Goal: Information Seeking & Learning: Learn about a topic

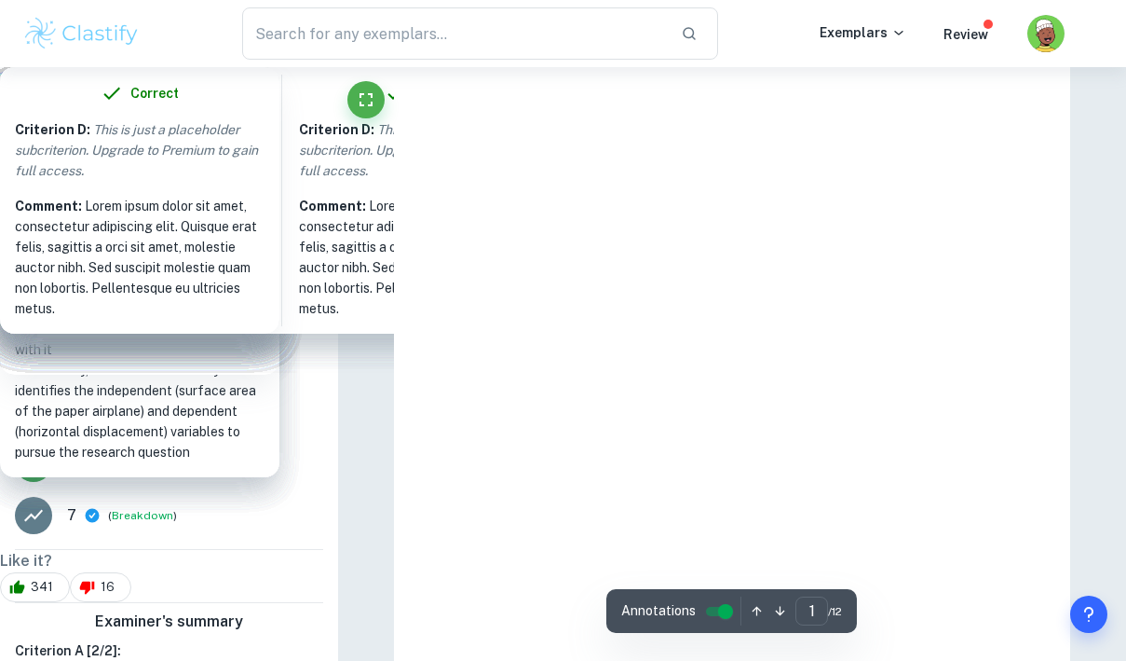
click at [81, 34] on img at bounding box center [81, 33] width 118 height 37
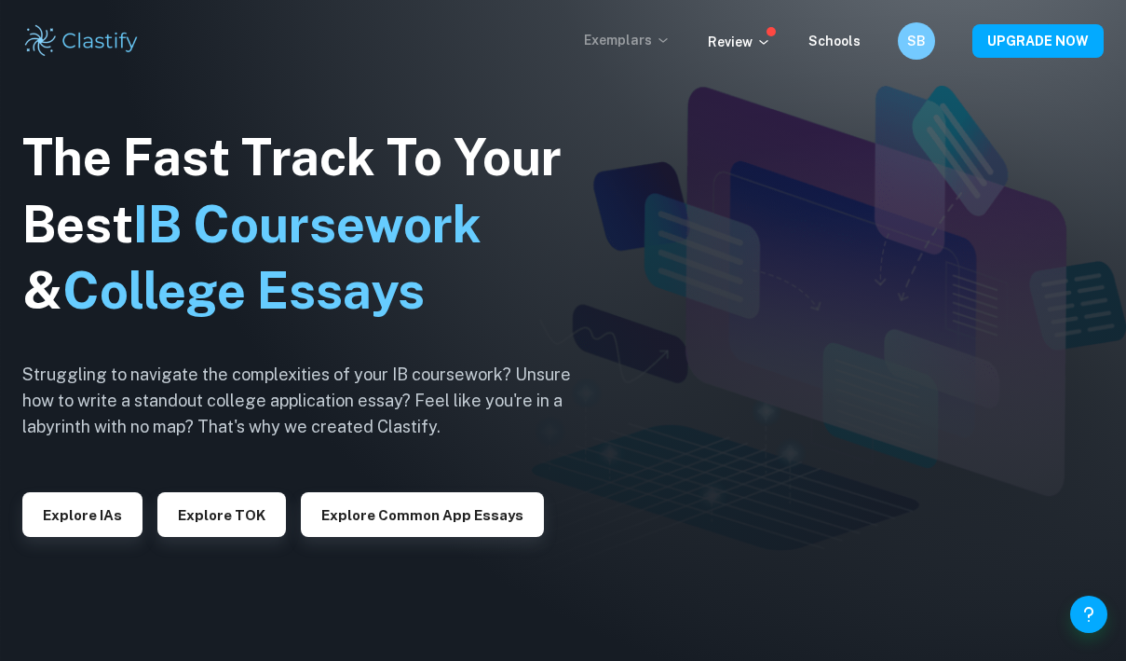
click at [635, 48] on p "Exemplars" at bounding box center [627, 40] width 87 height 20
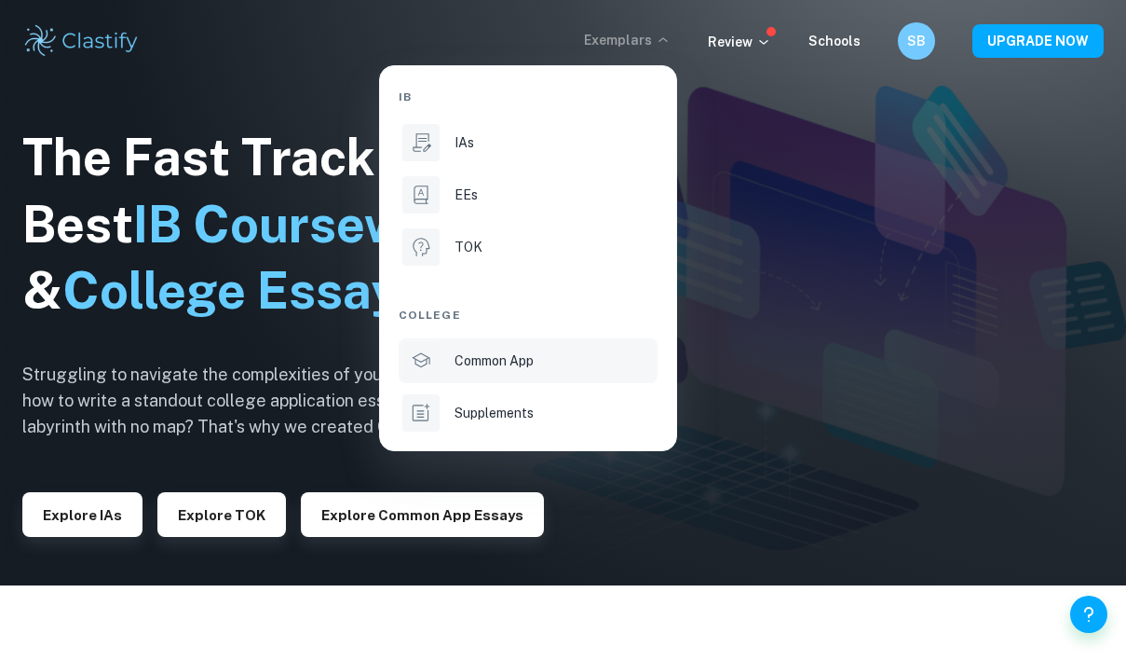
scroll to position [102, 0]
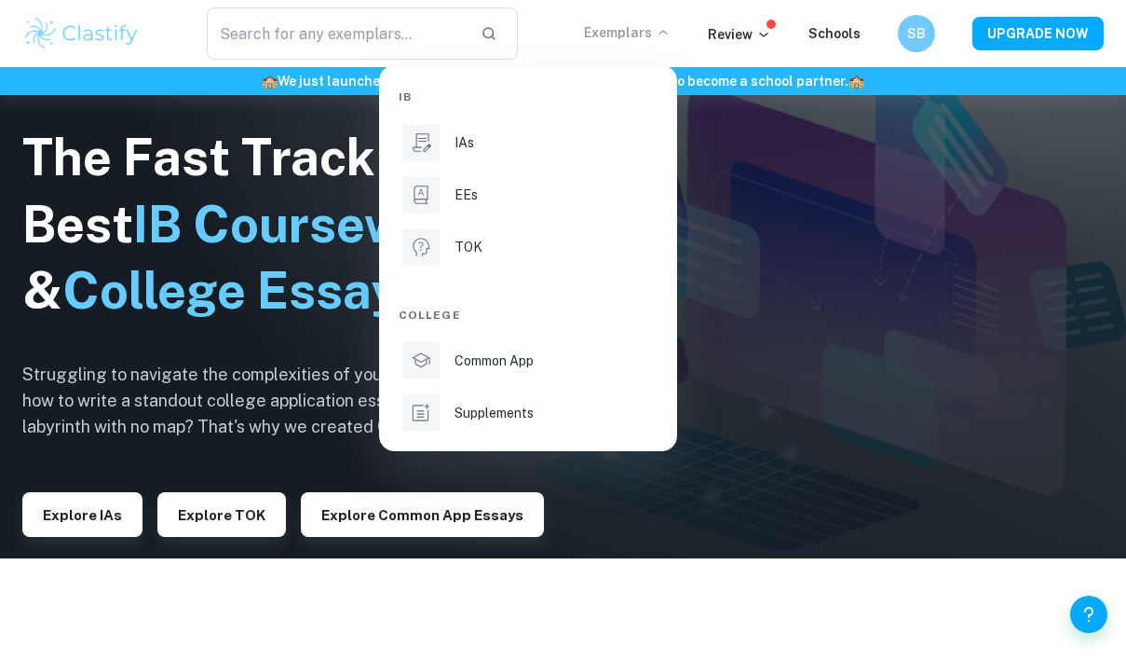
click at [877, 240] on div at bounding box center [563, 330] width 1126 height 661
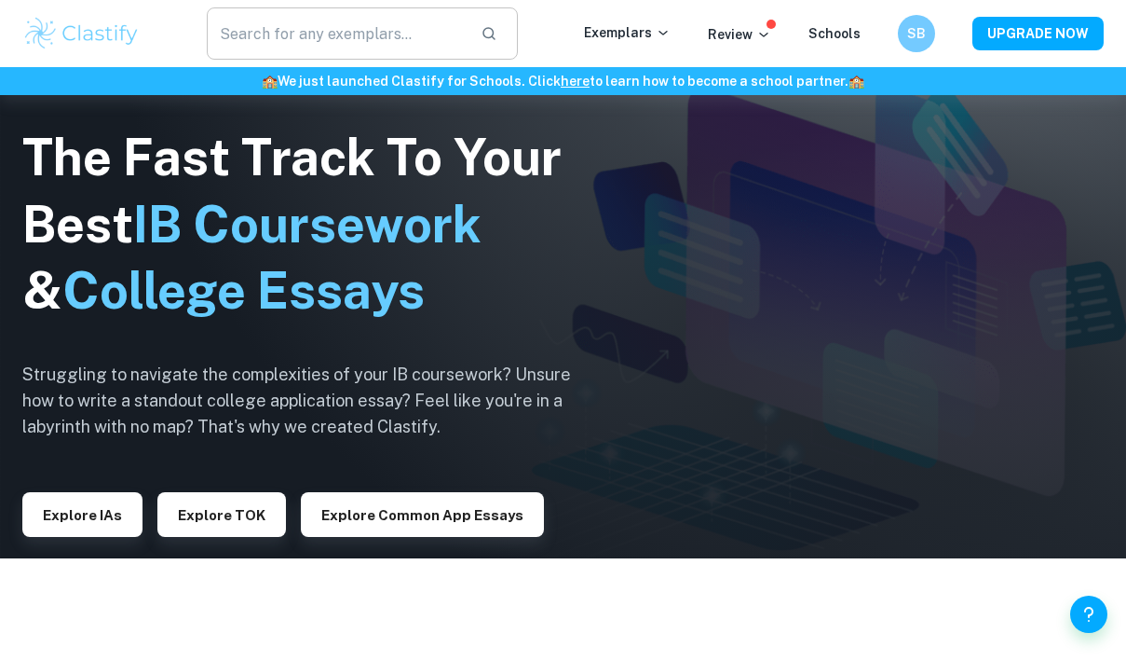
click at [330, 46] on input "text" at bounding box center [336, 33] width 258 height 52
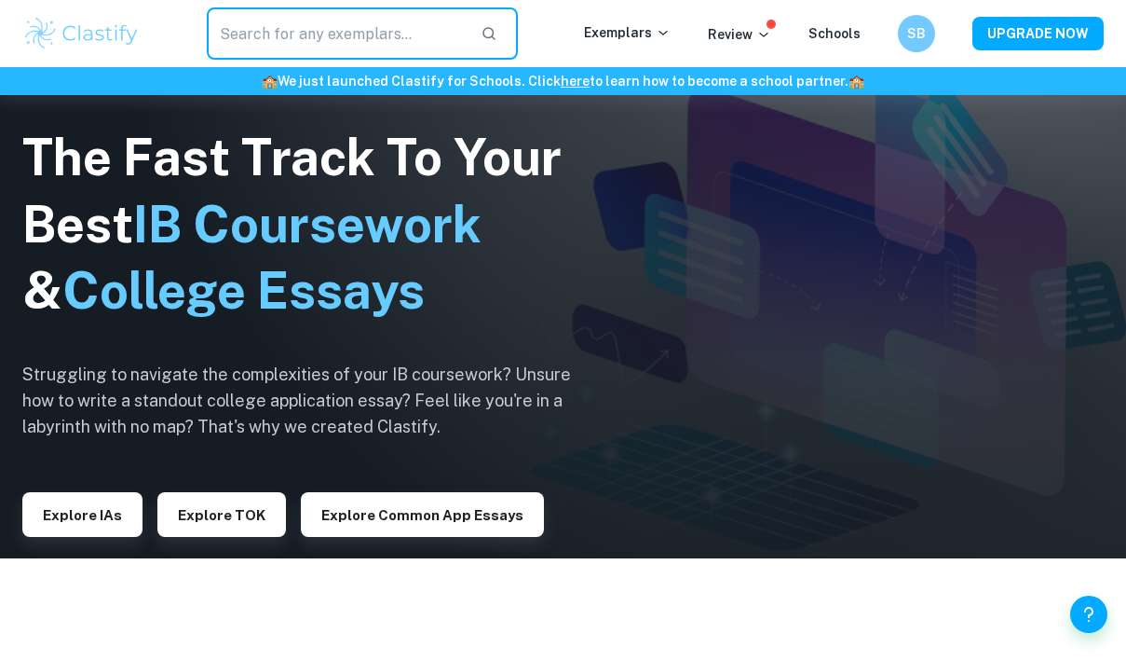
type input "p"
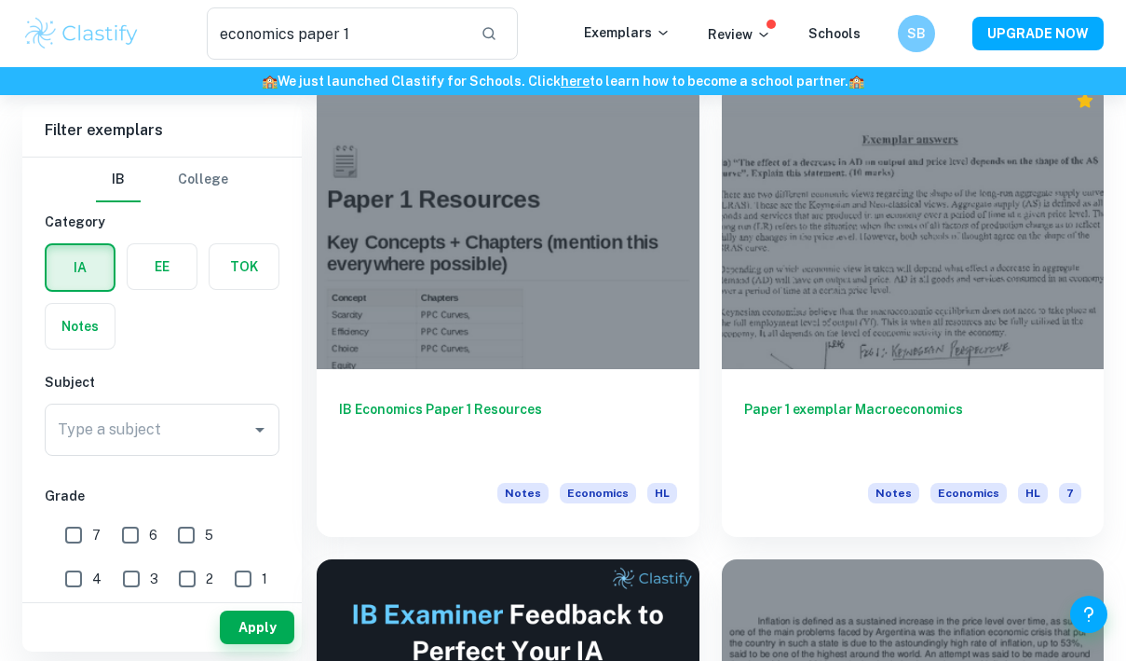
scroll to position [123, 0]
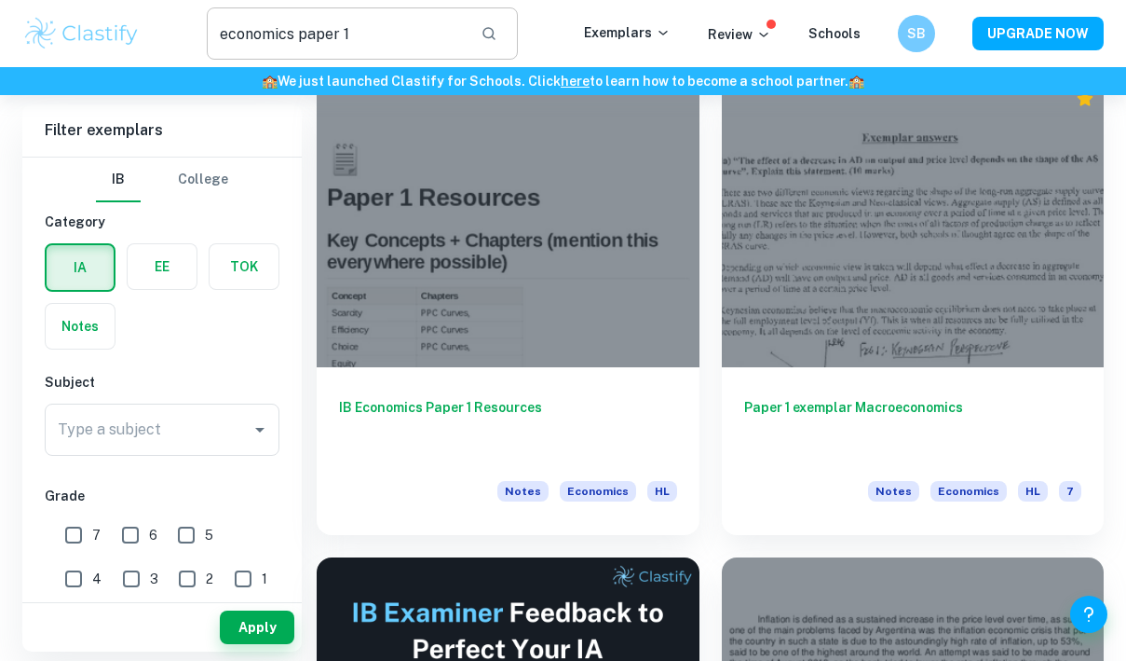
click at [281, 43] on input "economics paper 1" at bounding box center [336, 33] width 258 height 52
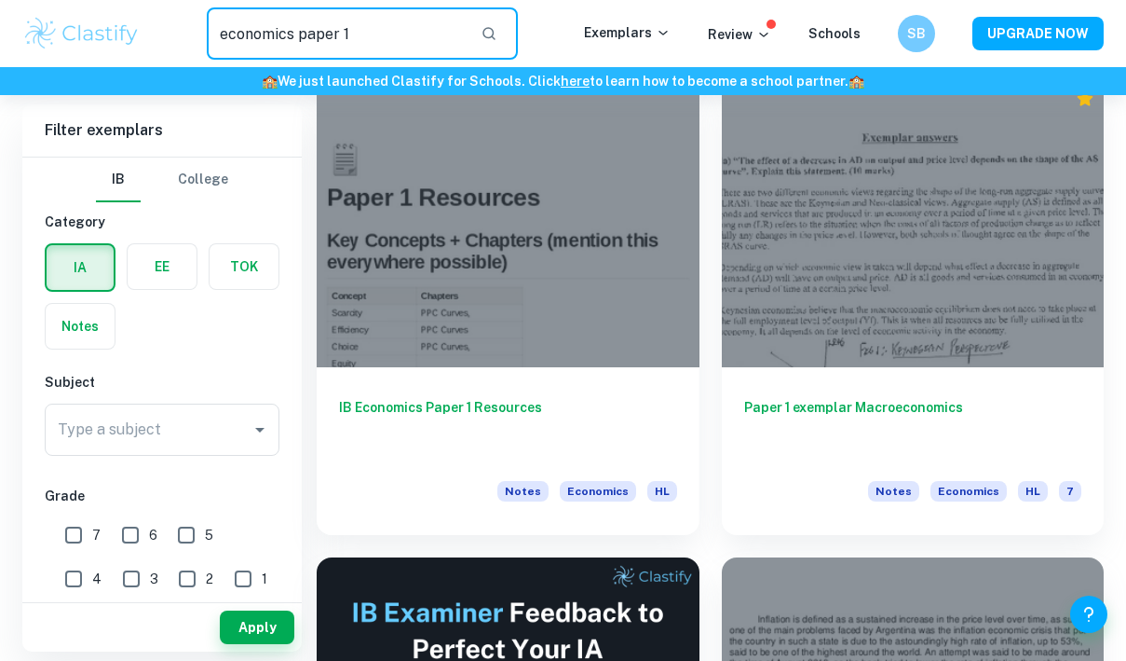
click at [281, 43] on input "economics paper 1" at bounding box center [336, 33] width 258 height 52
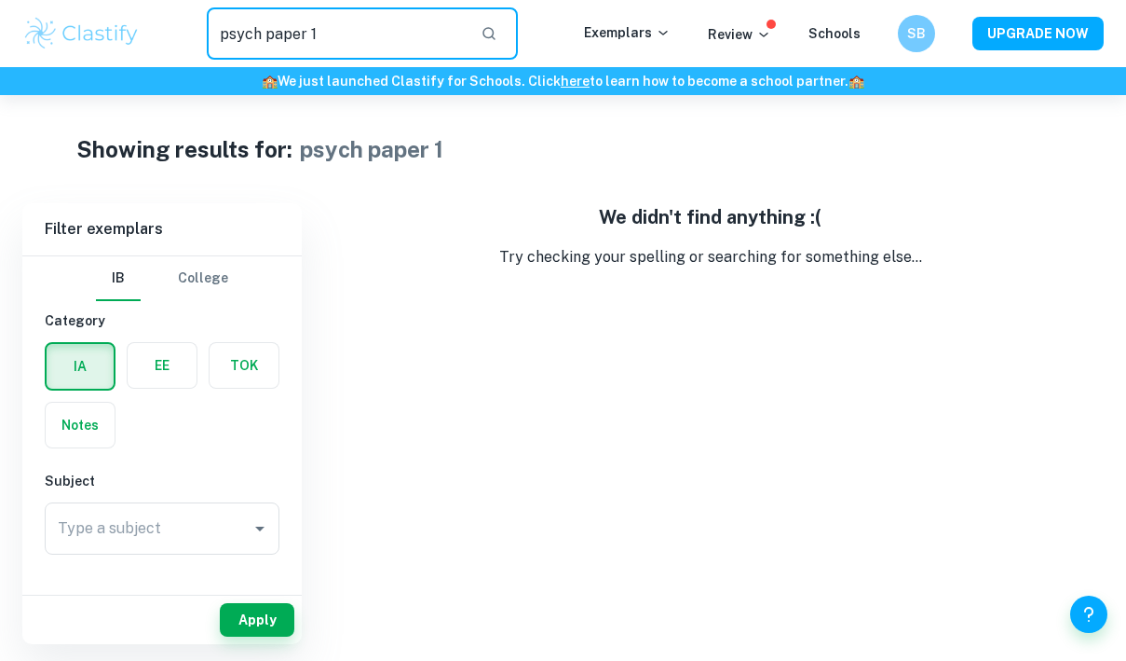
click at [338, 42] on input "psych paper 1" at bounding box center [336, 33] width 258 height 52
type input "psych paper 2"
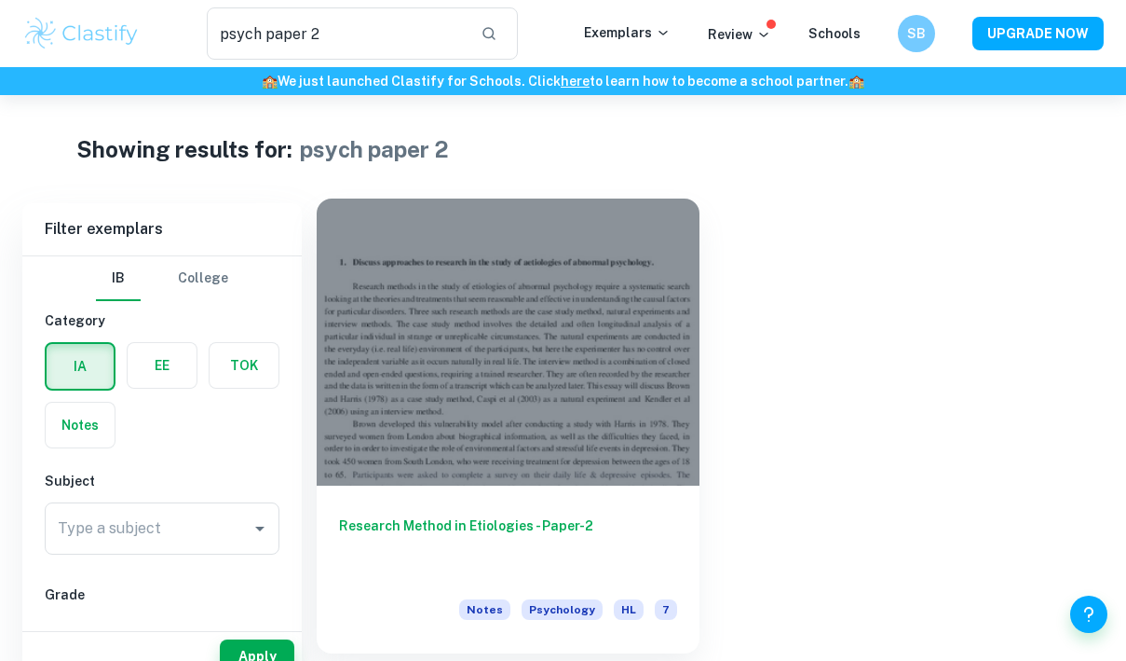
scroll to position [50, 0]
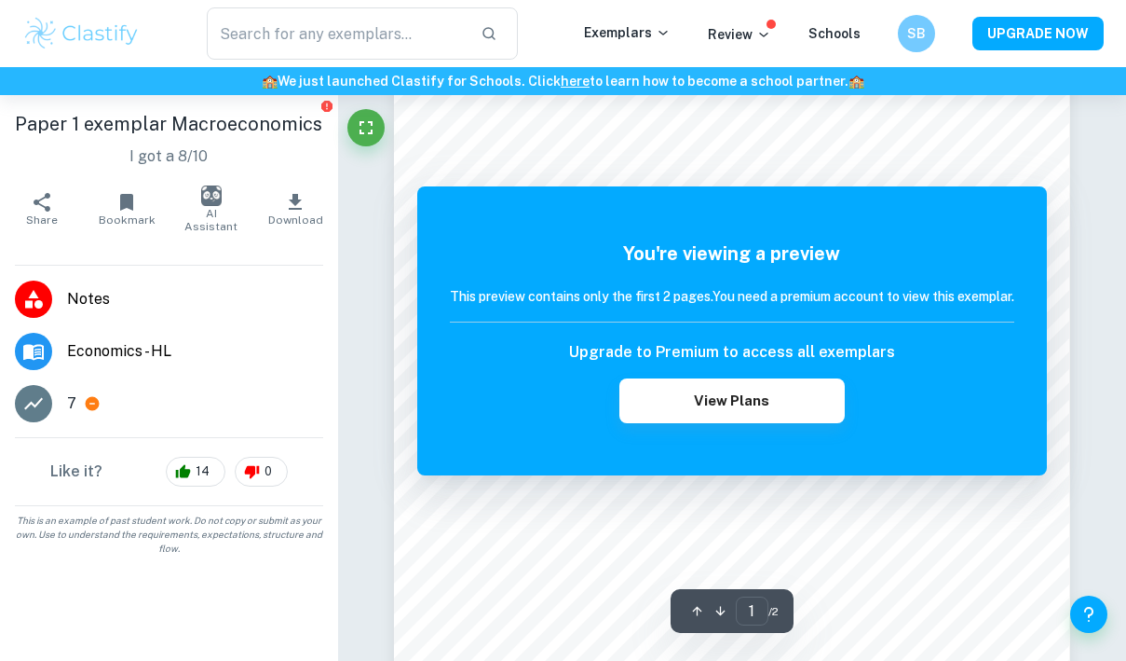
scroll to position [165, 0]
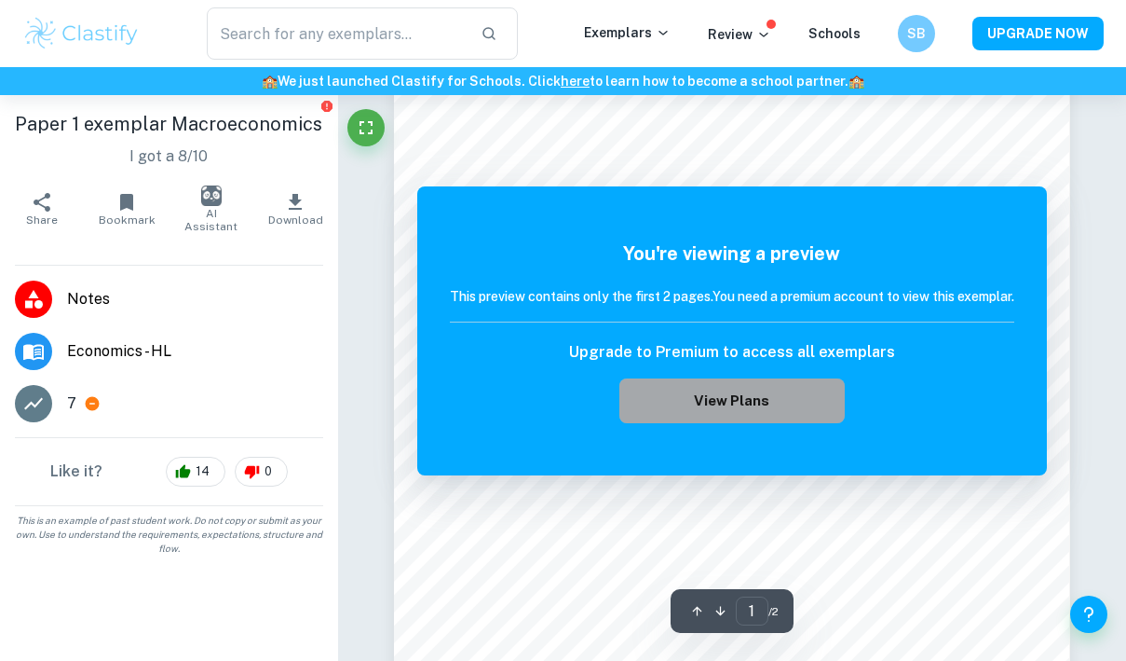
click at [762, 399] on button "View Plans" at bounding box center [732, 400] width 225 height 45
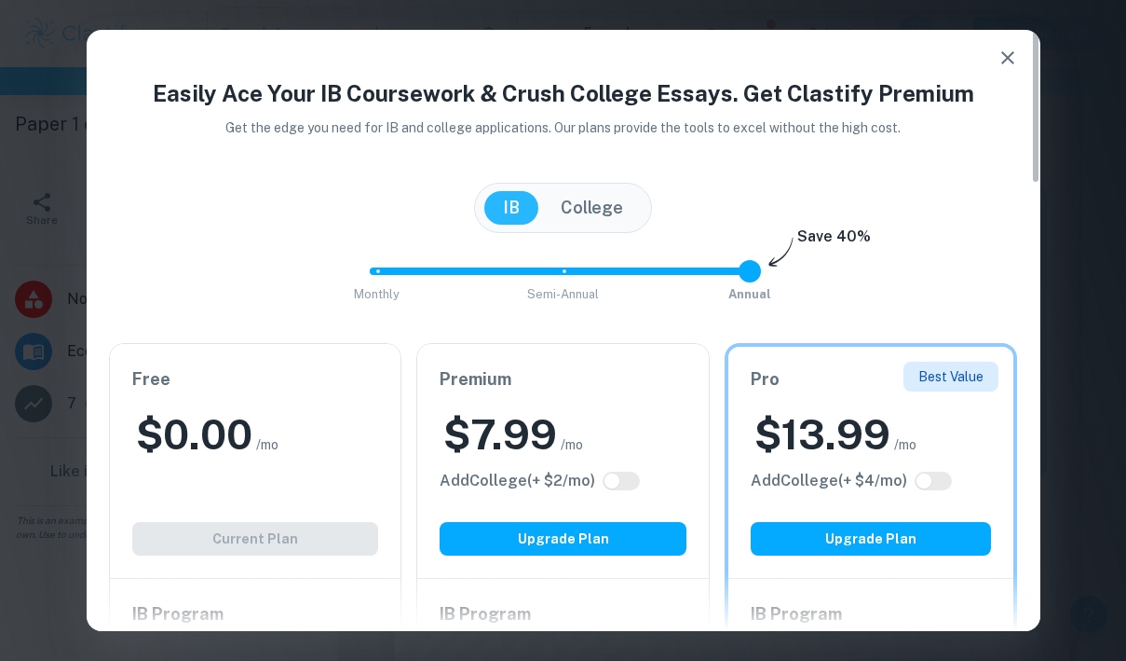
click at [1008, 58] on icon "button" at bounding box center [1008, 57] width 13 height 13
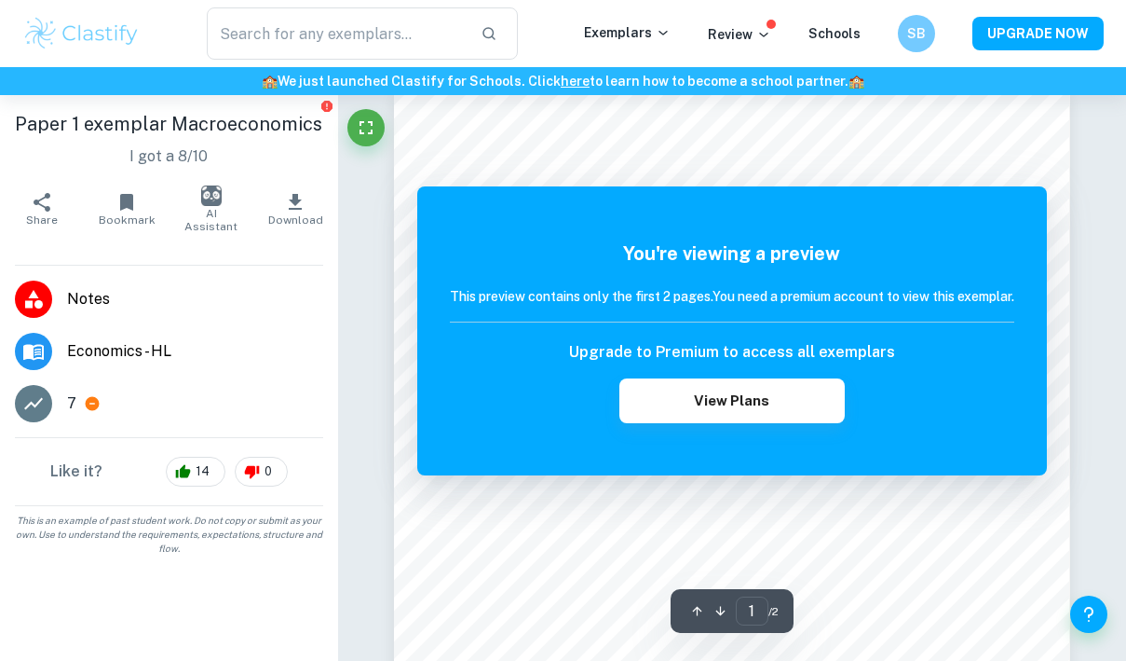
scroll to position [0, 0]
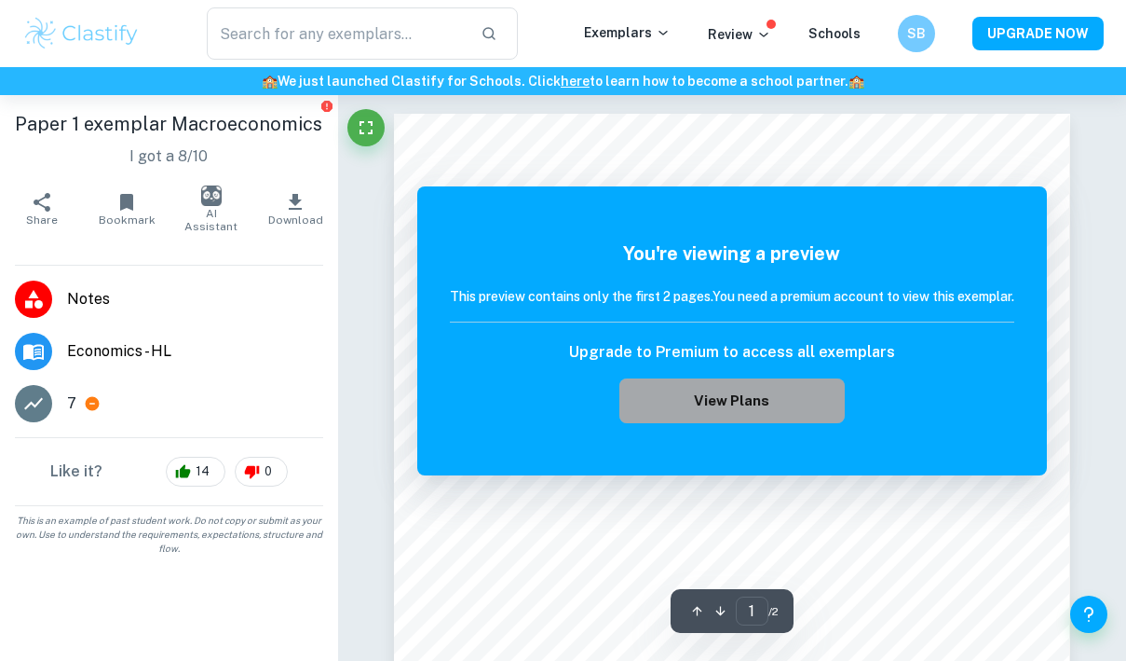
click at [678, 423] on button "View Plans" at bounding box center [732, 400] width 225 height 45
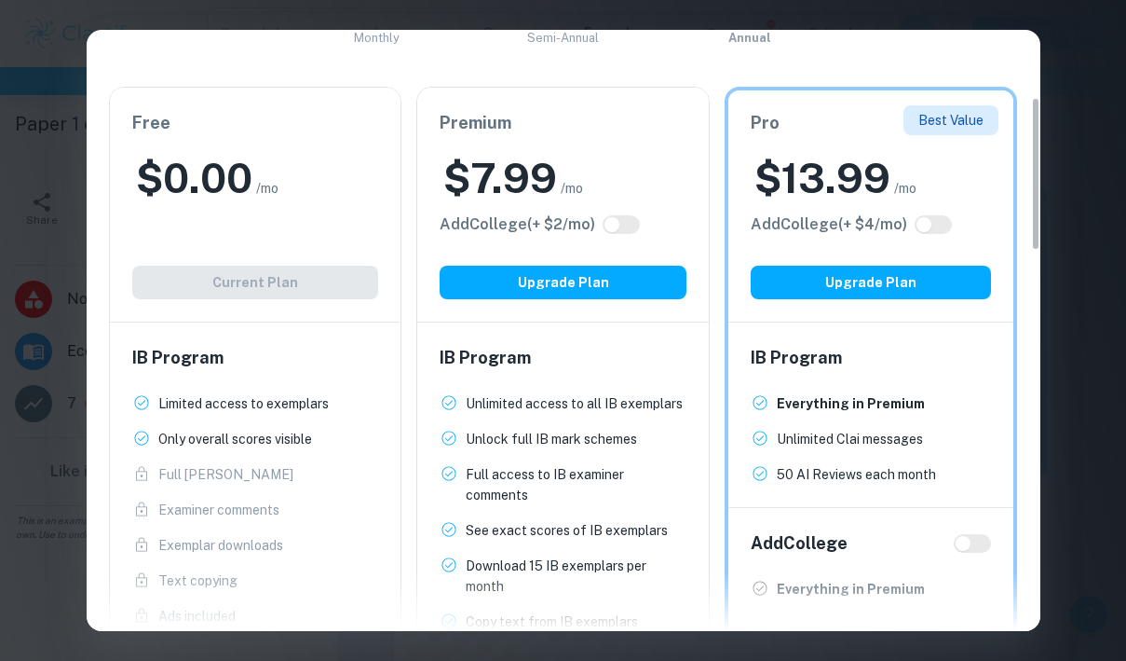
scroll to position [269, 0]
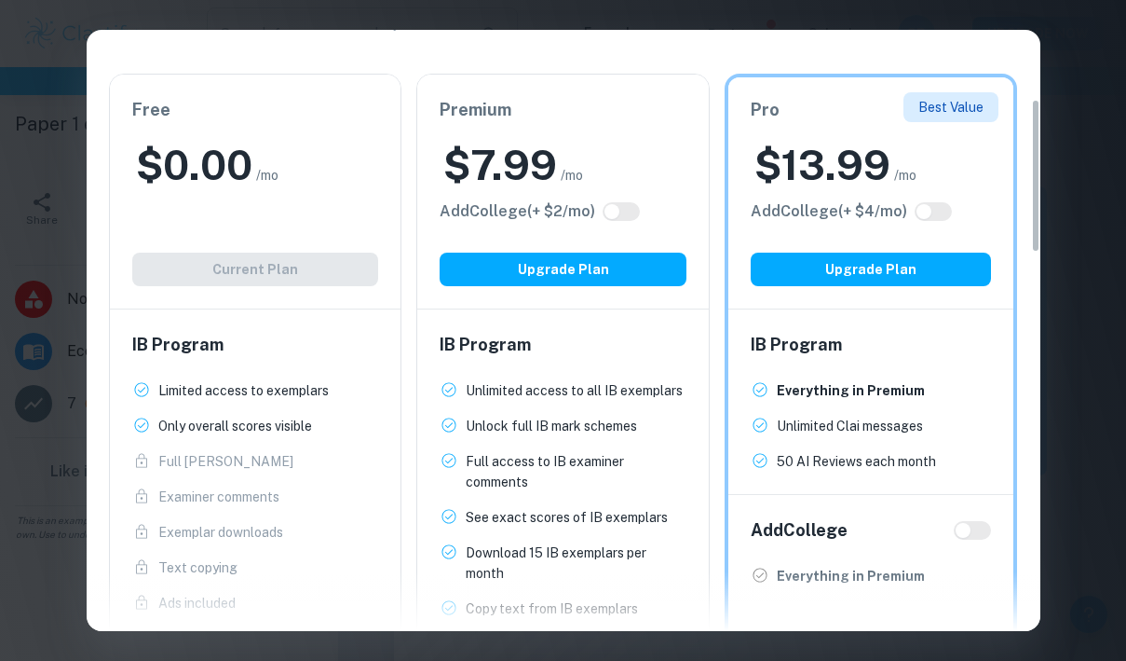
click at [240, 163] on h2 "$ 0.00" at bounding box center [194, 165] width 116 height 55
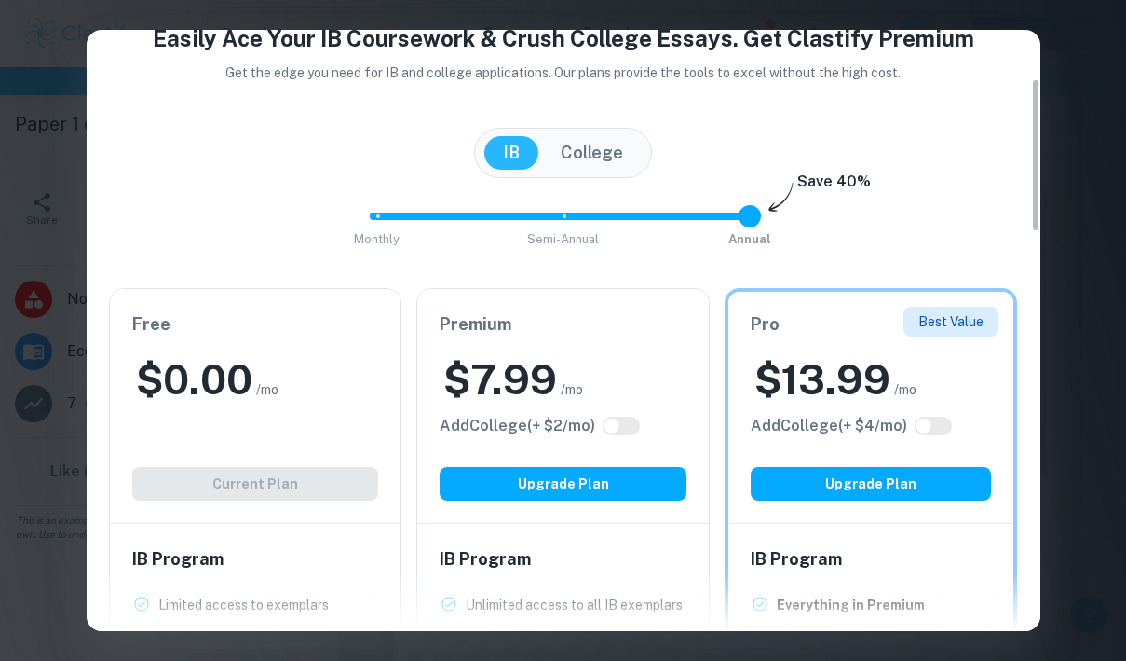
scroll to position [0, 0]
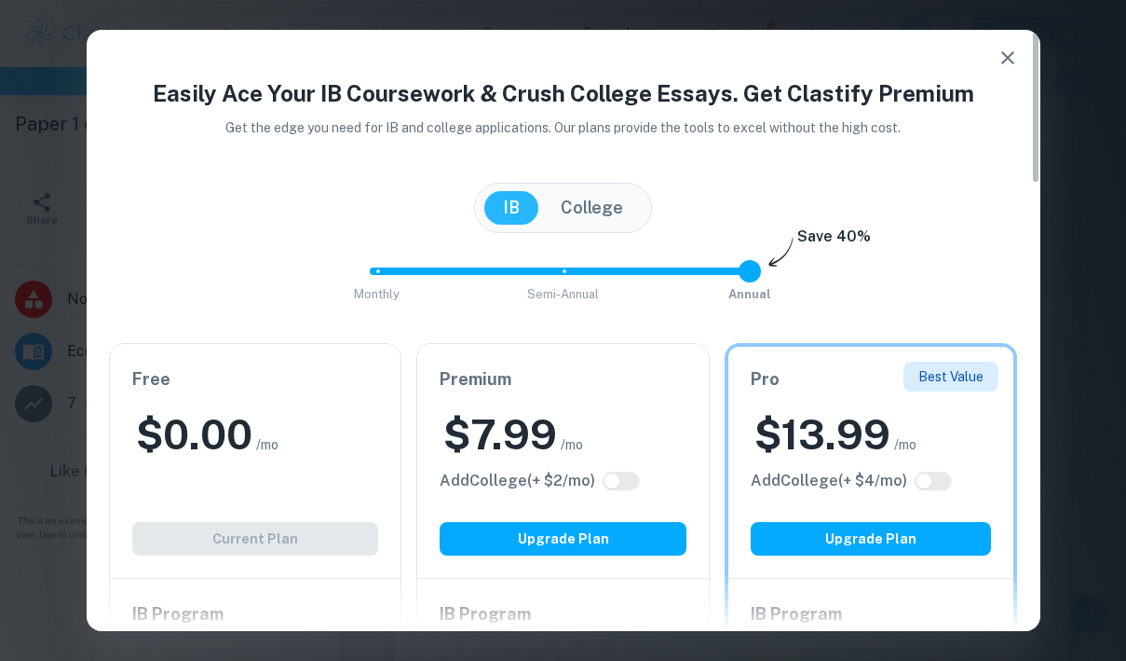
click at [1003, 57] on icon "button" at bounding box center [1008, 58] width 22 height 22
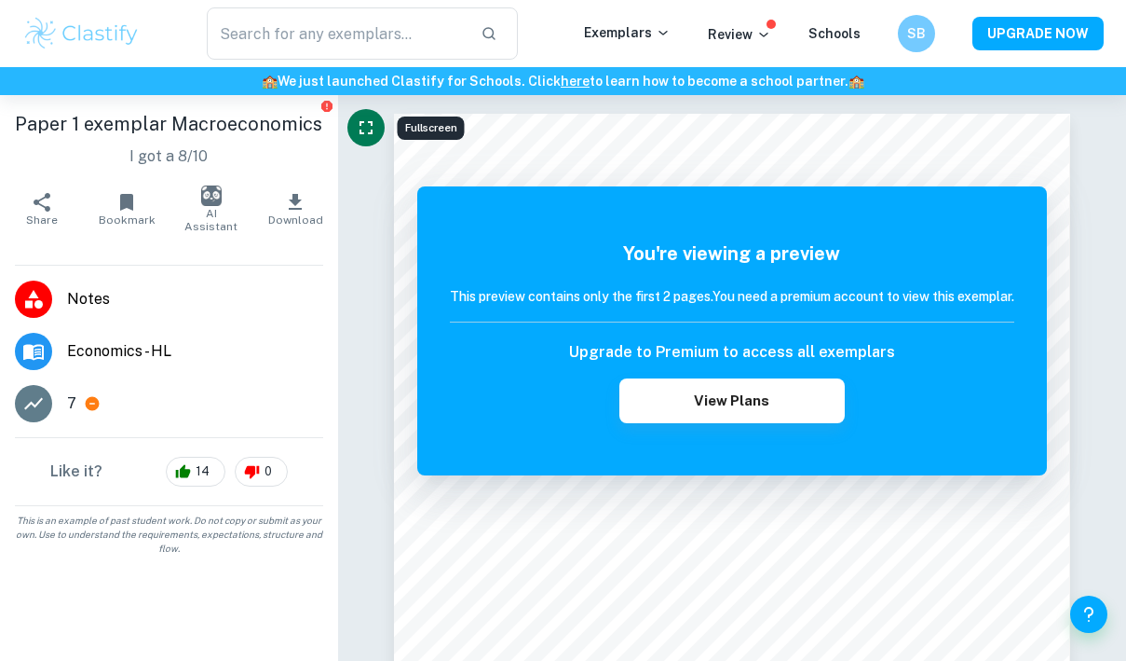
click at [368, 130] on icon "Fullscreen" at bounding box center [366, 127] width 22 height 22
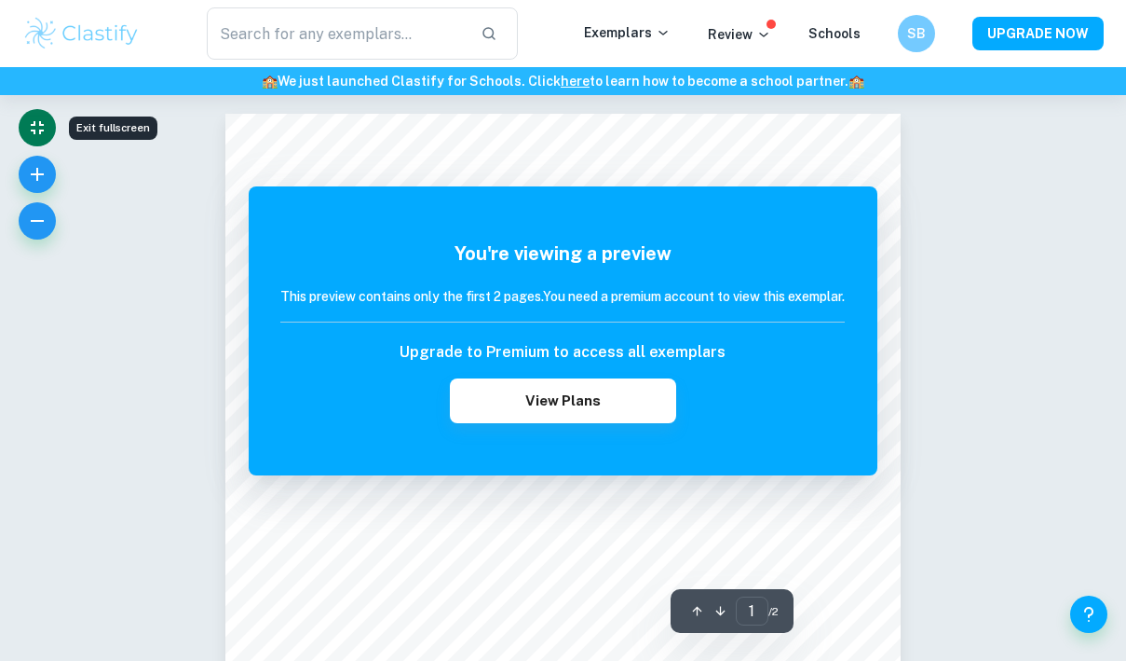
click at [34, 130] on icon "Exit fullscreen" at bounding box center [37, 127] width 13 height 13
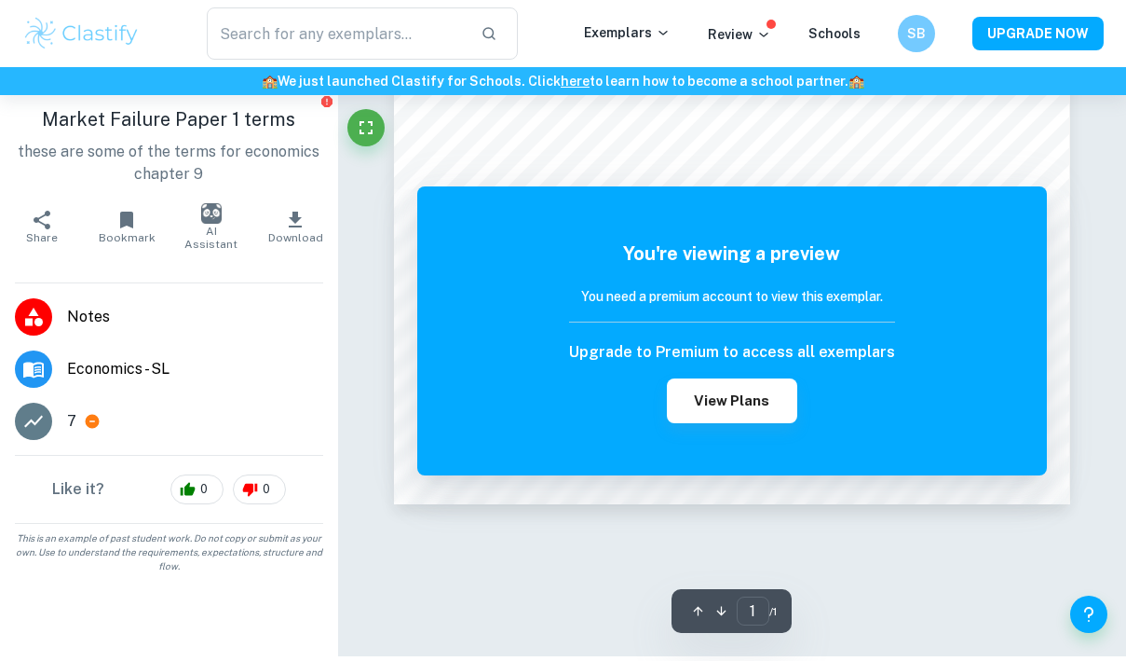
scroll to position [95, 0]
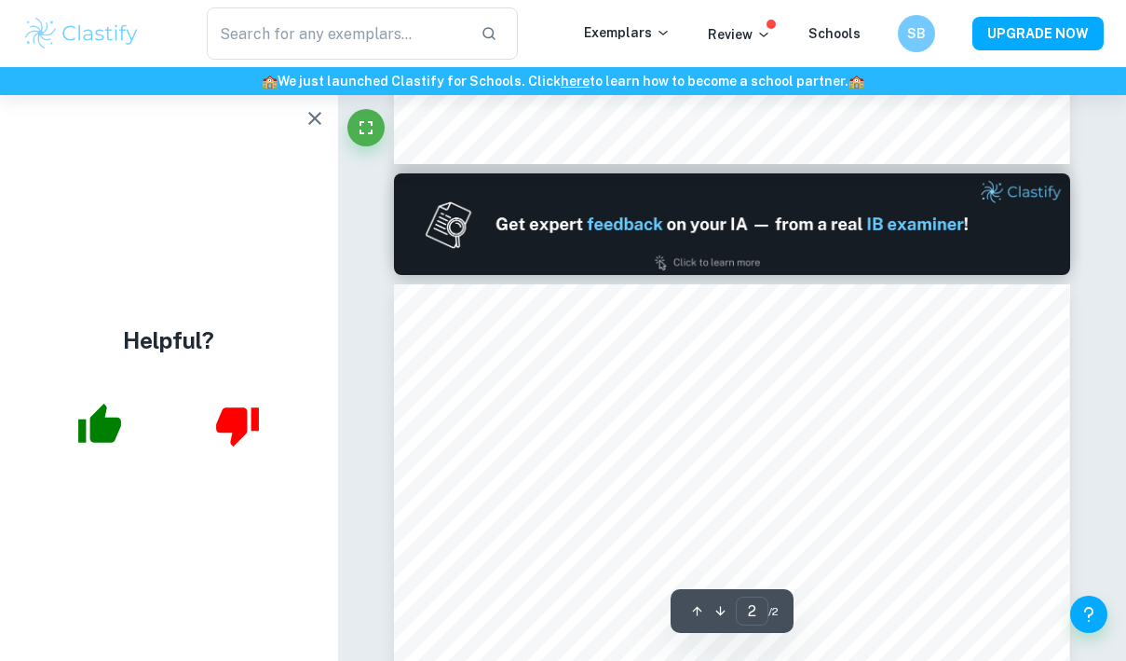
type input "1"
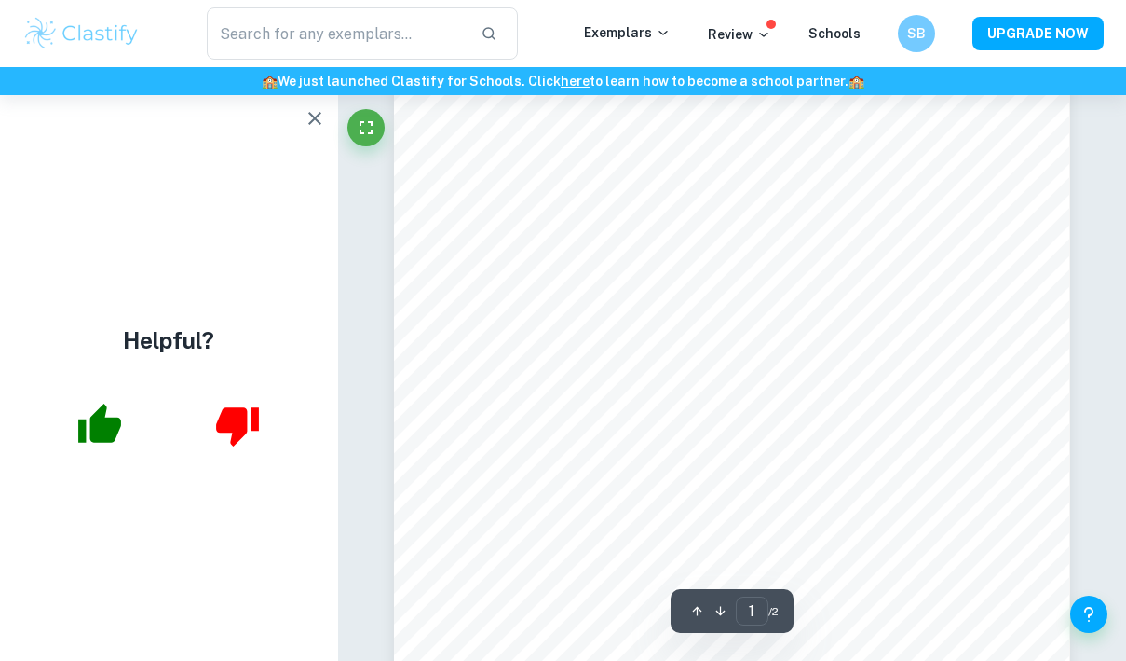
scroll to position [348, 0]
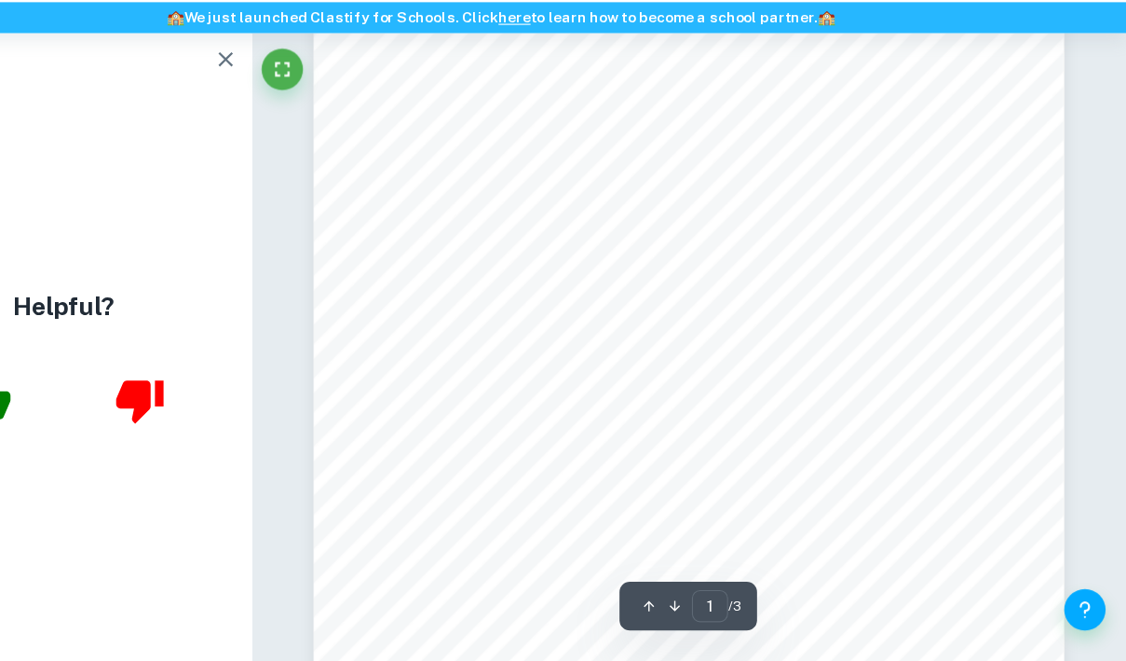
scroll to position [86, 0]
